Goal: Information Seeking & Learning: Learn about a topic

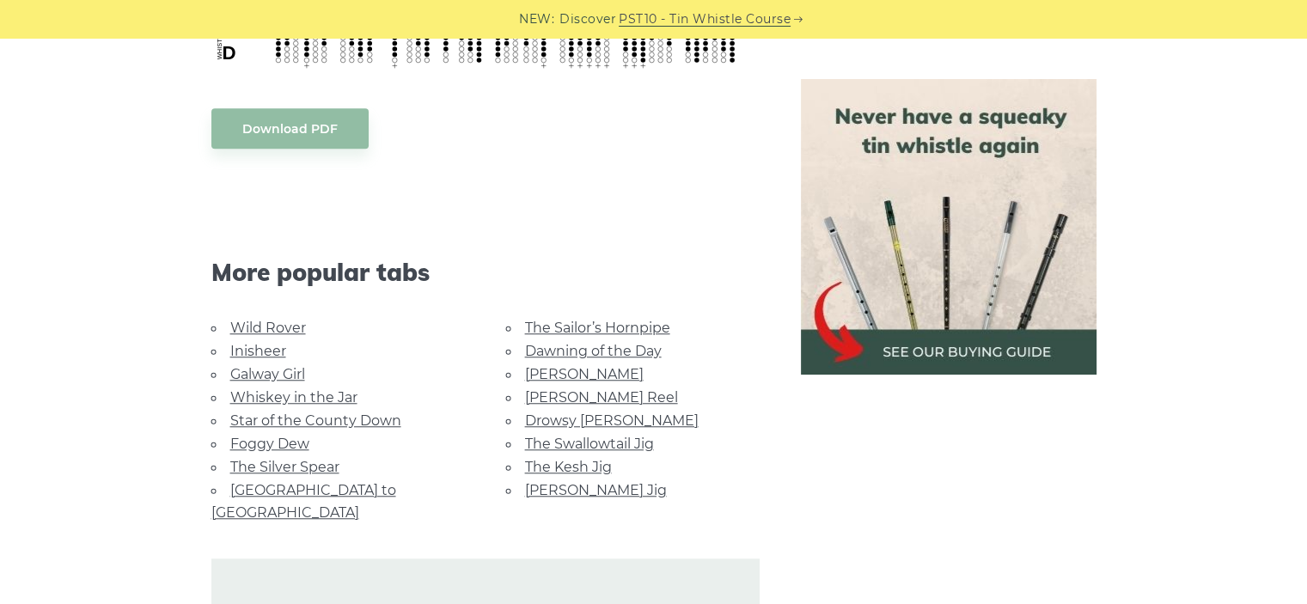
scroll to position [1358, 0]
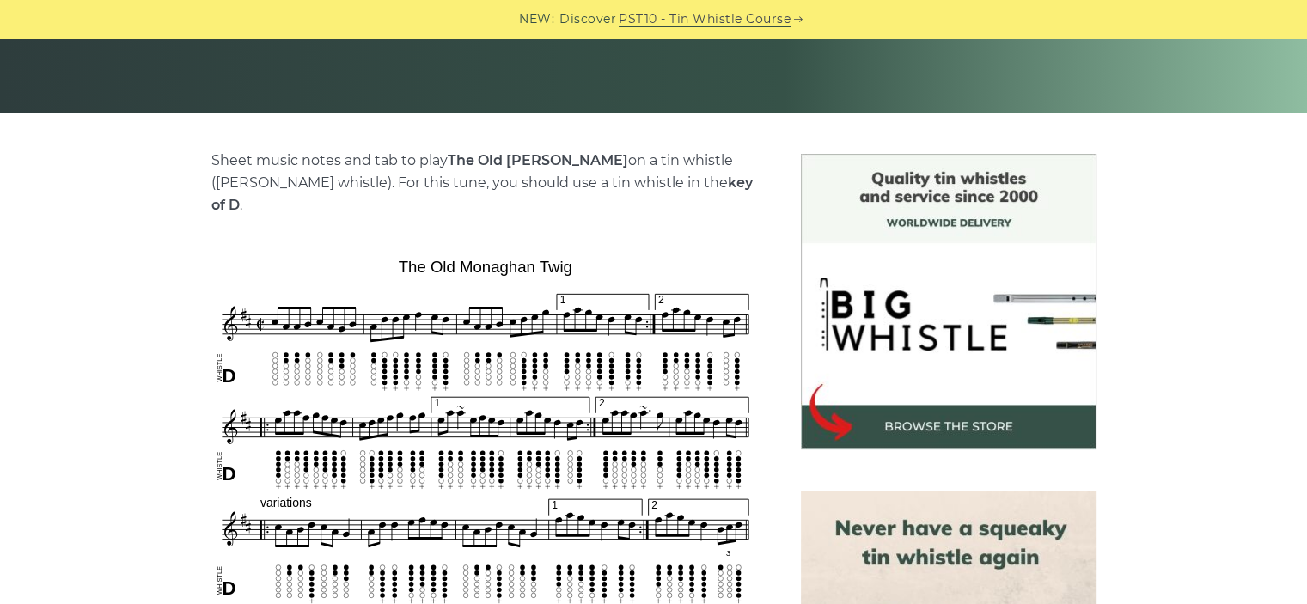
scroll to position [339, 0]
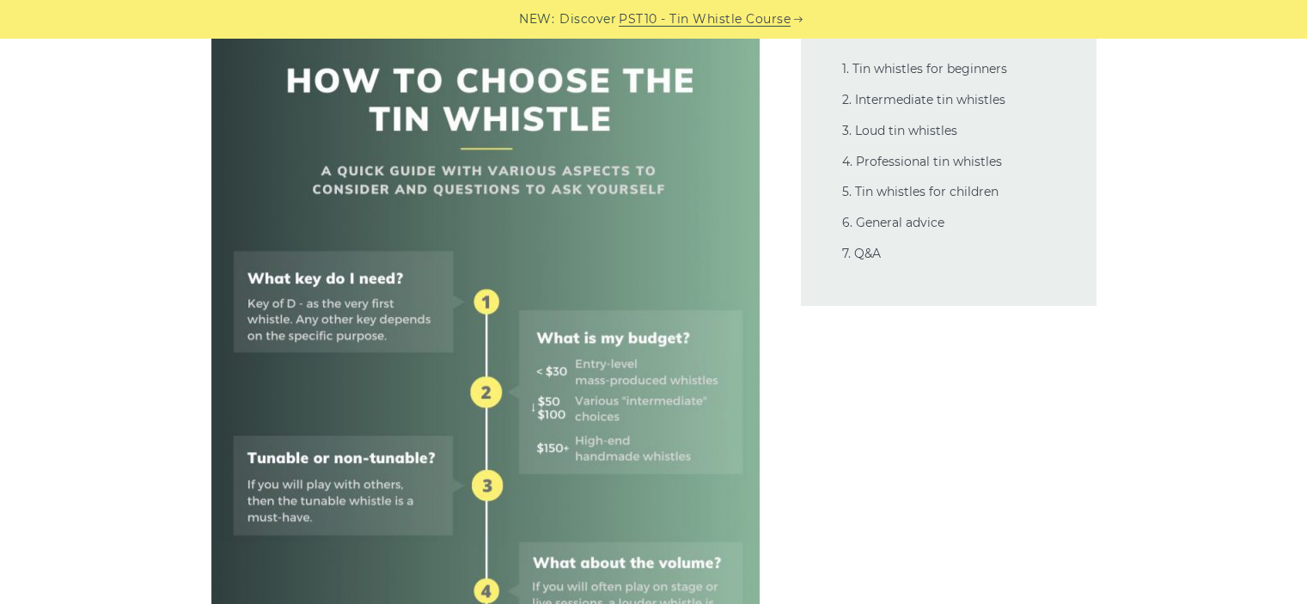
scroll to position [708, 0]
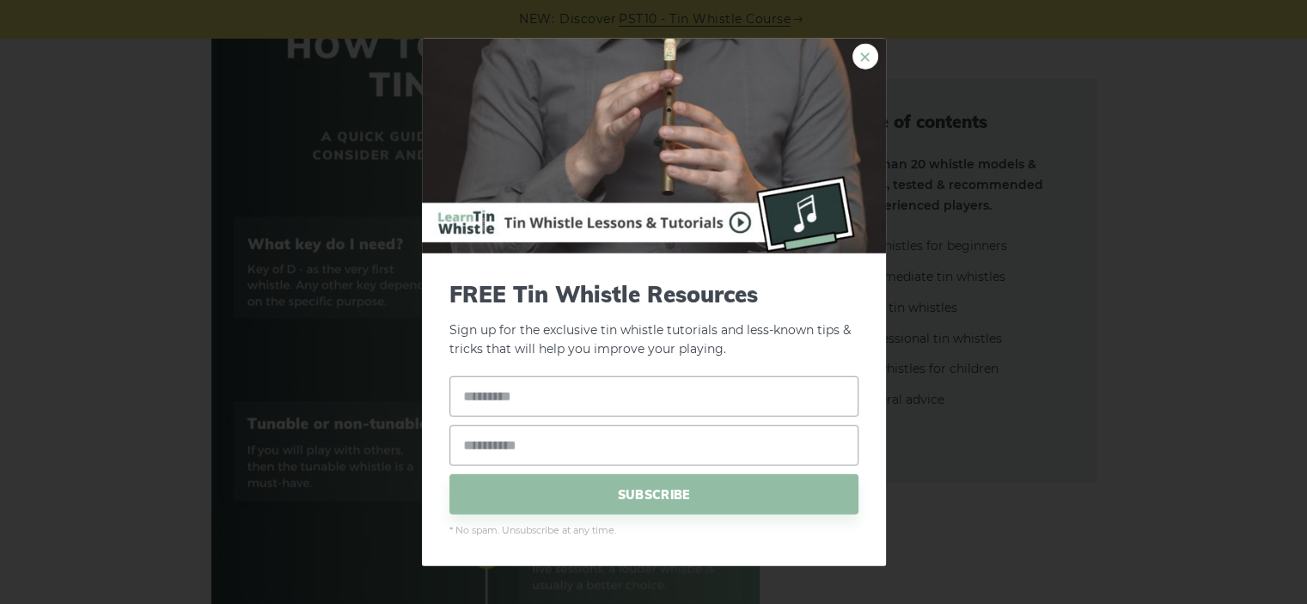
click at [859, 52] on link "×" at bounding box center [865, 56] width 26 height 26
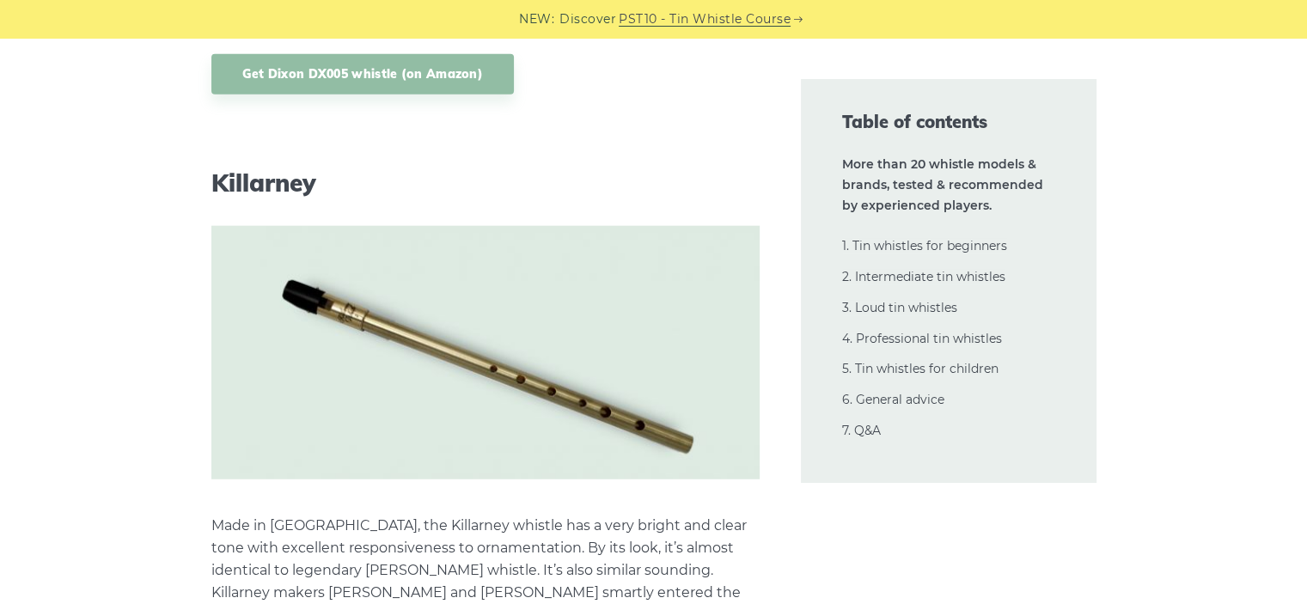
scroll to position [10771, 0]
